Goal: Task Accomplishment & Management: Use online tool/utility

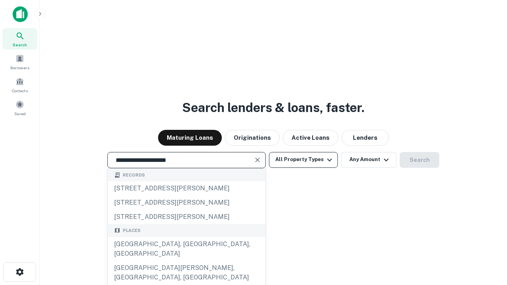
click at [186, 261] on div "[GEOGRAPHIC_DATA], [GEOGRAPHIC_DATA], [GEOGRAPHIC_DATA]" at bounding box center [187, 249] width 158 height 24
type input "**********"
click at [303, 160] on button "All Property Types" at bounding box center [303, 160] width 69 height 16
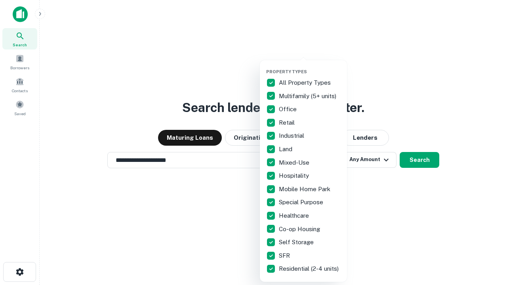
click at [310, 67] on button "button" at bounding box center [309, 67] width 87 height 0
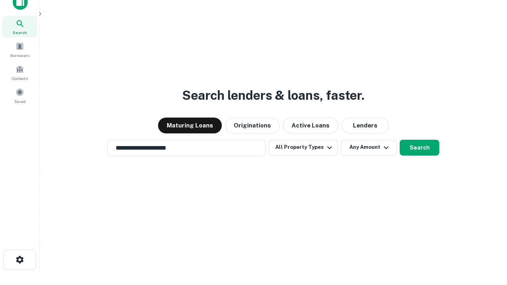
scroll to position [5, 95]
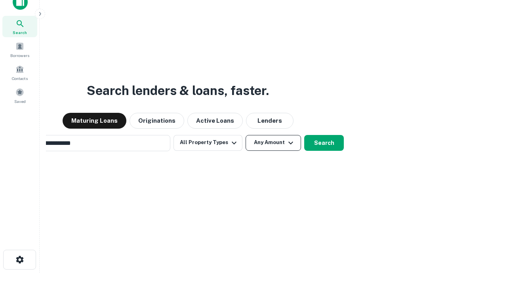
click at [246, 135] on button "Any Amount" at bounding box center [273, 143] width 55 height 16
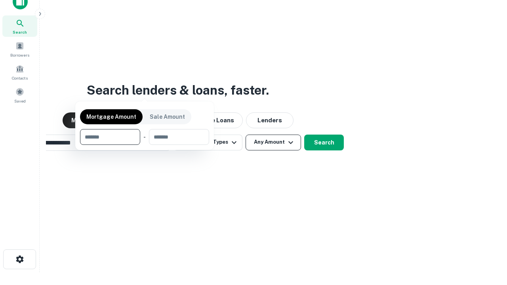
scroll to position [57, 224]
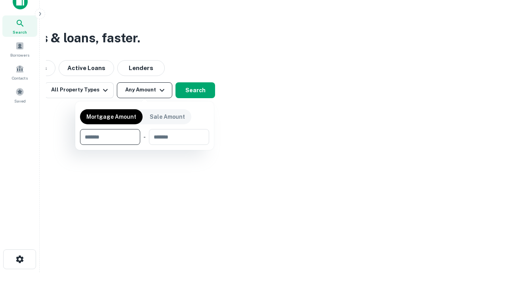
type input "*******"
click at [145, 145] on button "button" at bounding box center [144, 145] width 129 height 0
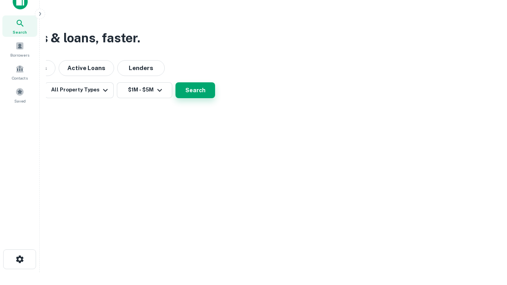
click at [215, 98] on button "Search" at bounding box center [196, 90] width 40 height 16
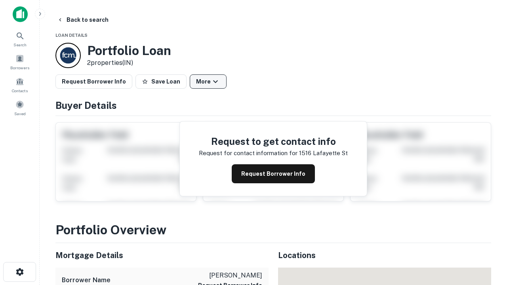
click at [208, 82] on button "More" at bounding box center [208, 81] width 37 height 14
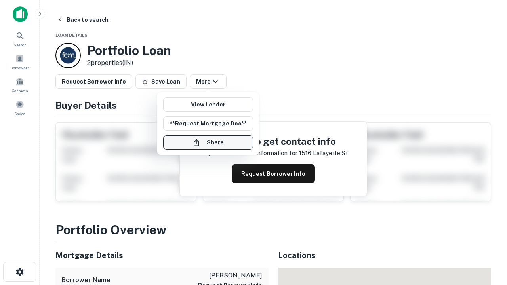
click at [208, 143] on button "Share" at bounding box center [208, 142] width 90 height 14
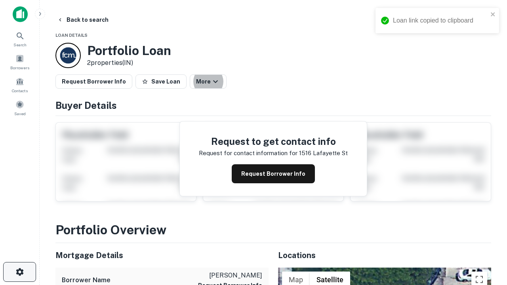
click at [19, 272] on icon "button" at bounding box center [20, 272] width 10 height 10
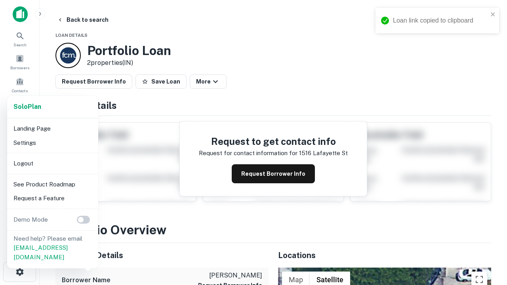
click at [52, 163] on li "Logout" at bounding box center [52, 163] width 85 height 14
